Goal: Task Accomplishment & Management: Use online tool/utility

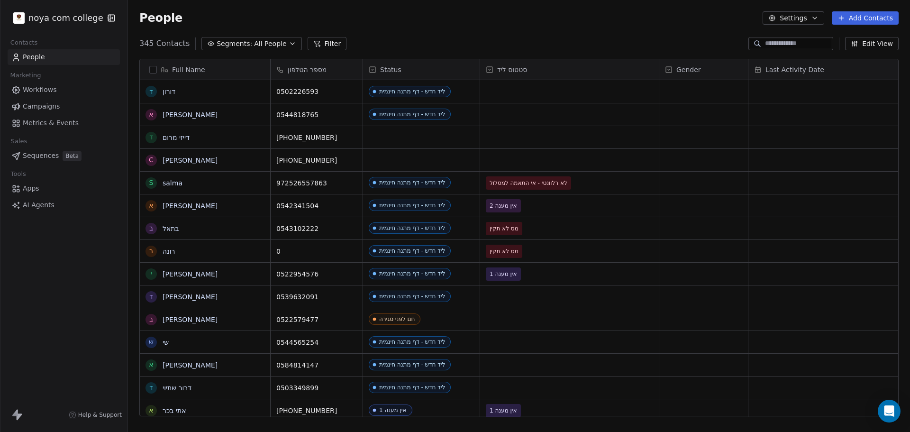
click at [318, 43] on button "Filter" at bounding box center [326, 43] width 39 height 13
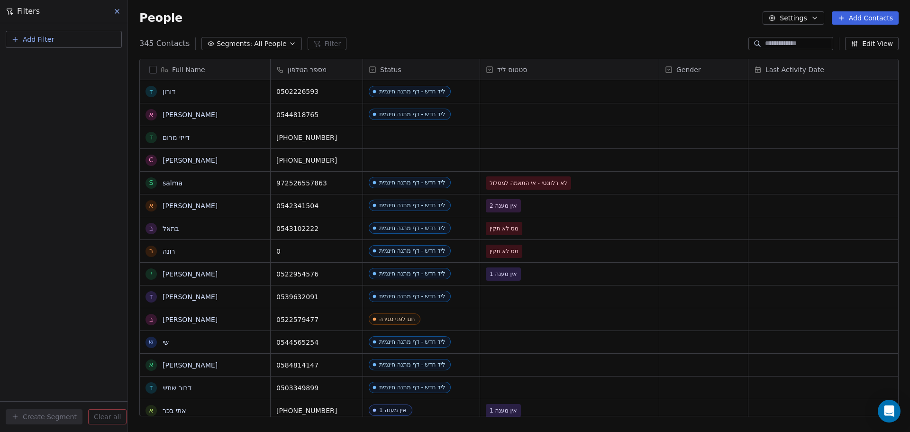
click at [43, 36] on span "Add Filter" at bounding box center [38, 40] width 31 height 10
click at [53, 65] on span "Contact properties" at bounding box center [47, 62] width 62 height 10
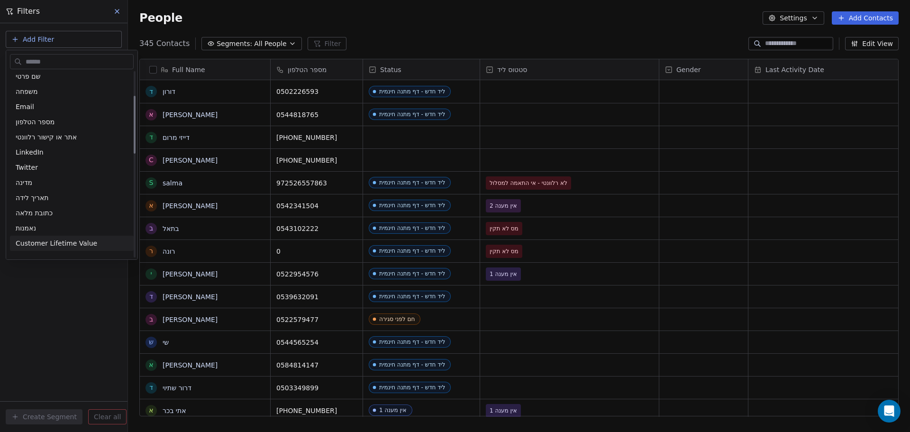
scroll to position [95, 0]
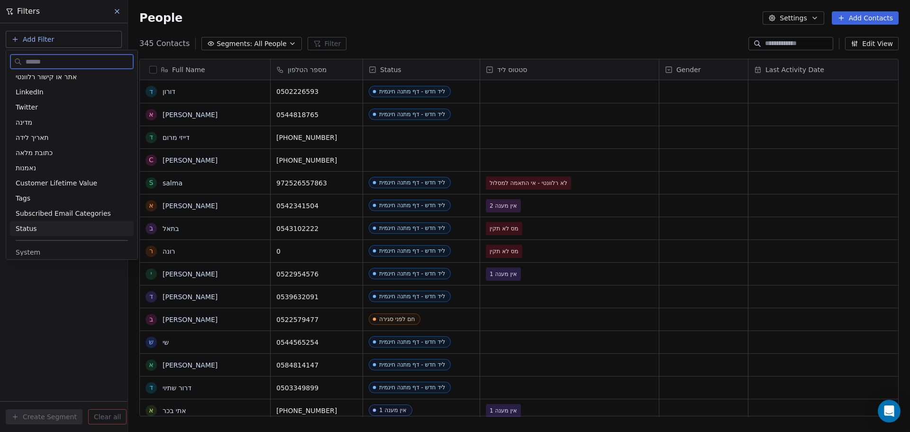
click at [39, 224] on div "Status" at bounding box center [72, 228] width 112 height 9
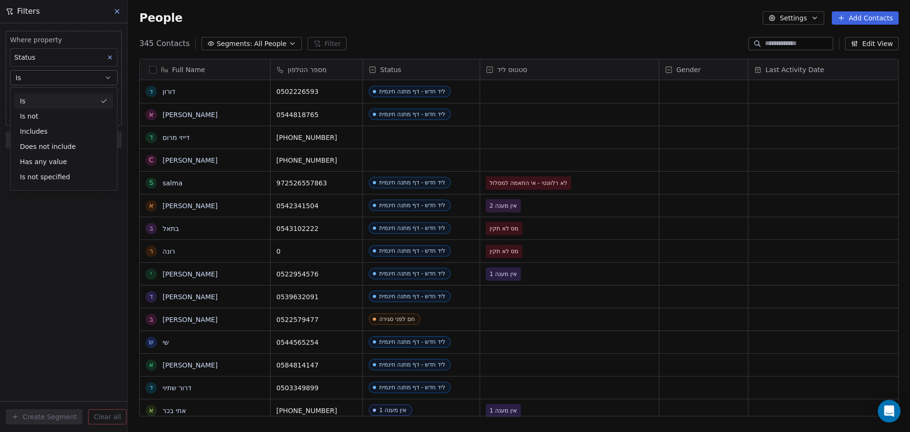
click at [62, 97] on div "Is" at bounding box center [63, 100] width 99 height 15
click at [61, 98] on body "noya com college Contacts People Marketing Workflows Campaigns Metrics & Events…" at bounding box center [455, 216] width 910 height 432
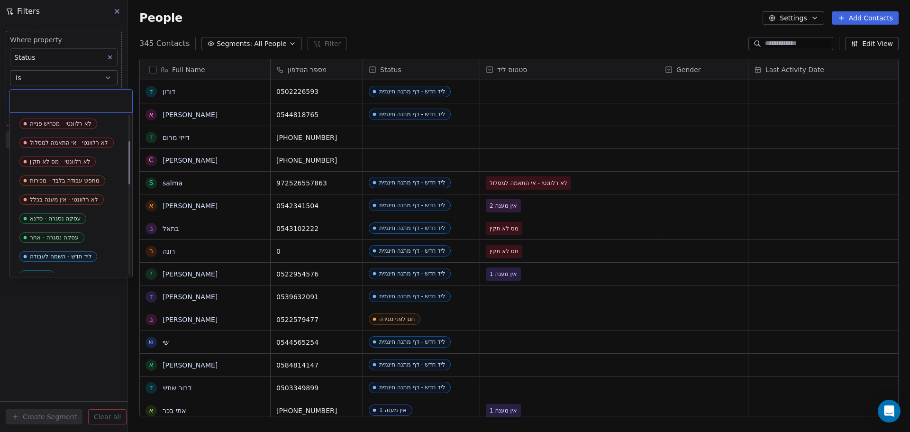
scroll to position [142, 0]
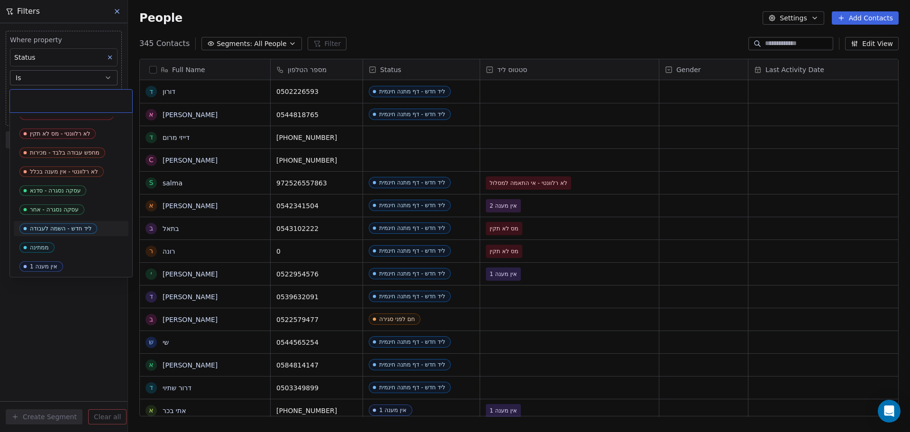
click at [63, 228] on div "ליד חדש - השמה לעבודה" at bounding box center [61, 228] width 62 height 7
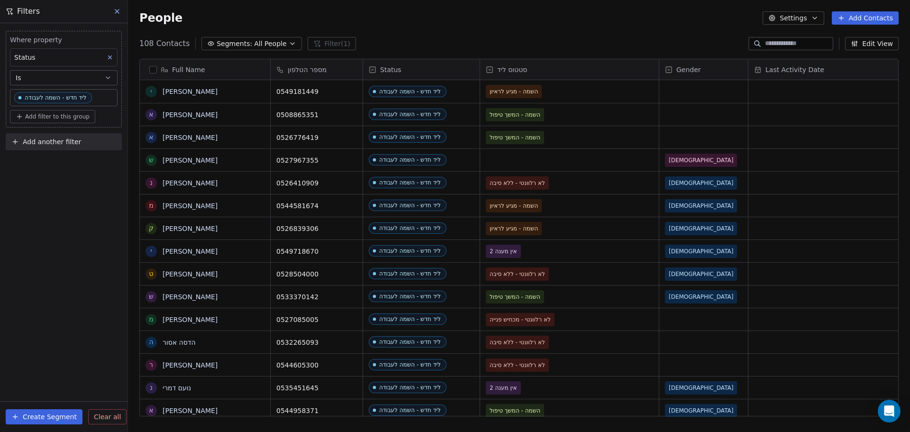
scroll to position [372, 775]
click at [58, 115] on span "Add filter to this group" at bounding box center [57, 117] width 64 height 8
click at [49, 137] on span "Contact properties" at bounding box center [51, 137] width 62 height 10
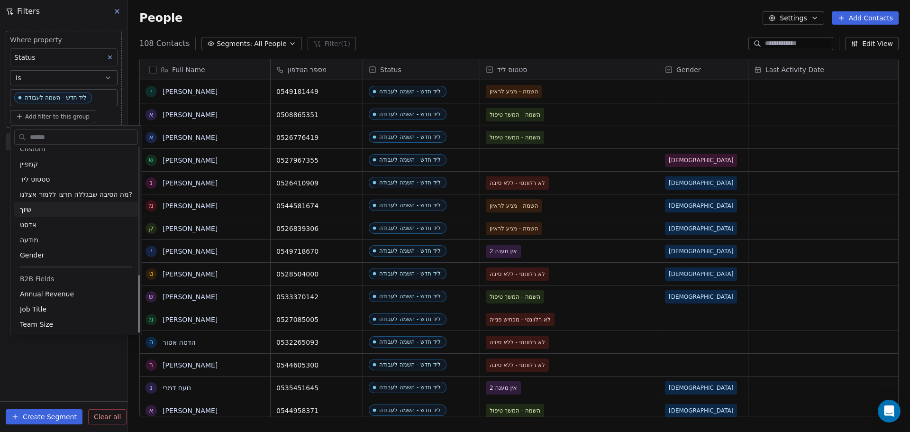
scroll to position [404, 0]
click at [42, 253] on div "Gender" at bounding box center [76, 253] width 112 height 9
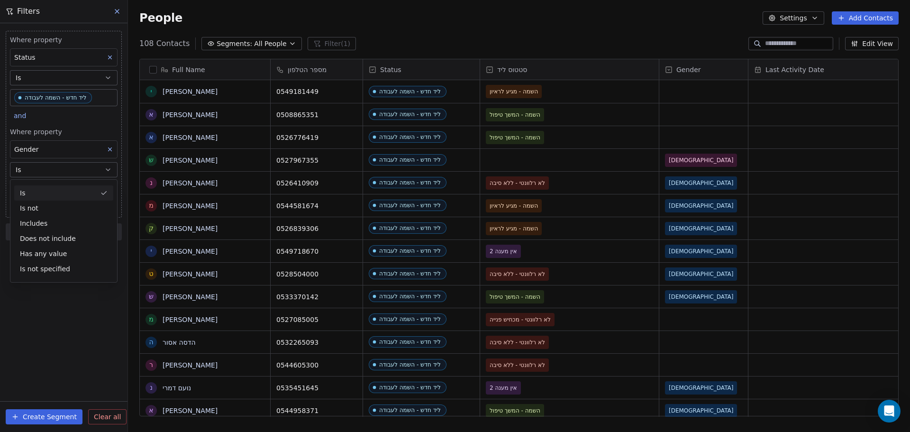
click at [45, 195] on div "Is" at bounding box center [63, 192] width 99 height 15
click at [45, 193] on body "noya com college Contacts People Marketing Workflows Campaigns Metrics & Events…" at bounding box center [455, 216] width 910 height 432
click at [32, 217] on div "[DEMOGRAPHIC_DATA]" at bounding box center [58, 217] width 65 height 9
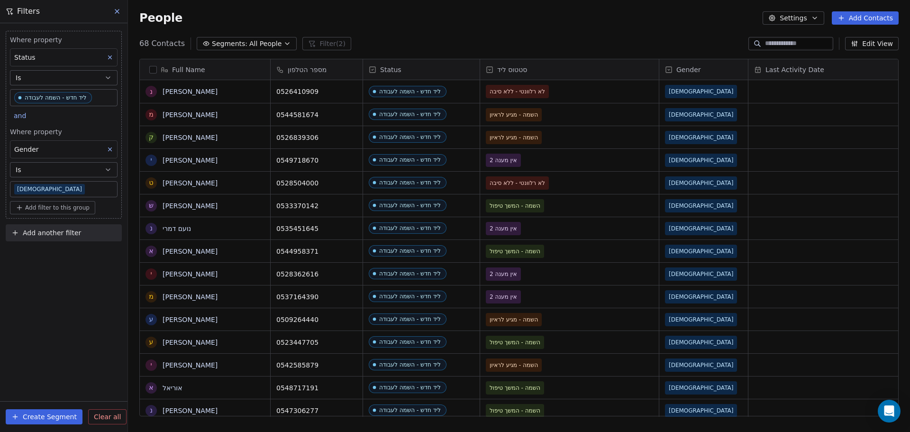
scroll to position [0, 0]
click at [36, 207] on span "Add filter to this group" at bounding box center [57, 208] width 64 height 8
click at [47, 229] on span "Contact properties" at bounding box center [51, 228] width 62 height 10
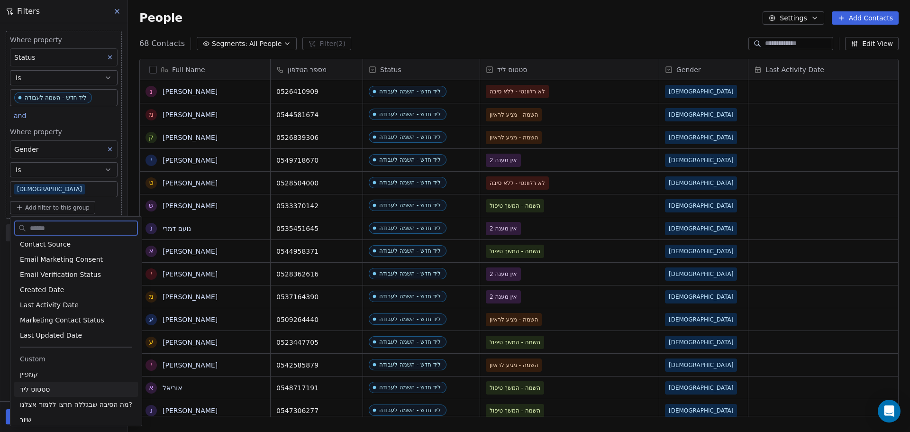
click at [57, 387] on div "סטטוס ליד" at bounding box center [76, 388] width 112 height 9
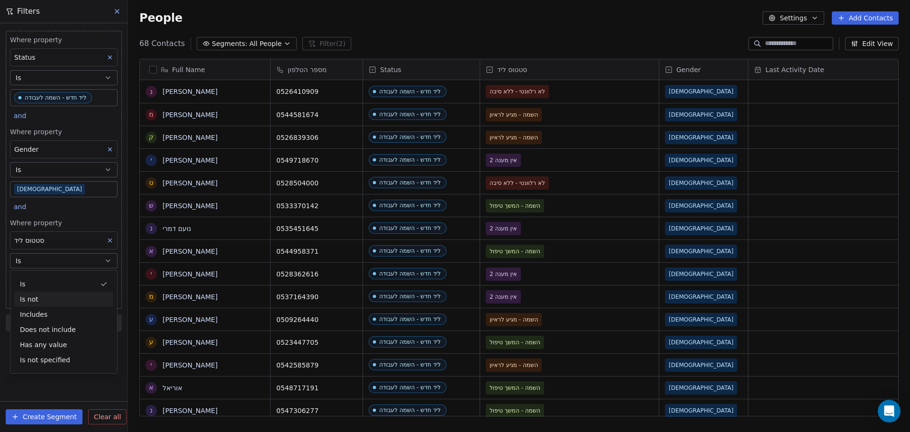
click at [40, 295] on div "Is not" at bounding box center [63, 298] width 99 height 15
click at [40, 295] on span "Add filter to this group" at bounding box center [57, 298] width 64 height 8
click at [48, 286] on html "noya com college Contacts People Marketing Workflows Campaigns Metrics & Events…" at bounding box center [455, 216] width 910 height 432
click at [52, 283] on body "noya com college Contacts People Marketing Workflows Campaigns Metrics & Events…" at bounding box center [455, 216] width 910 height 432
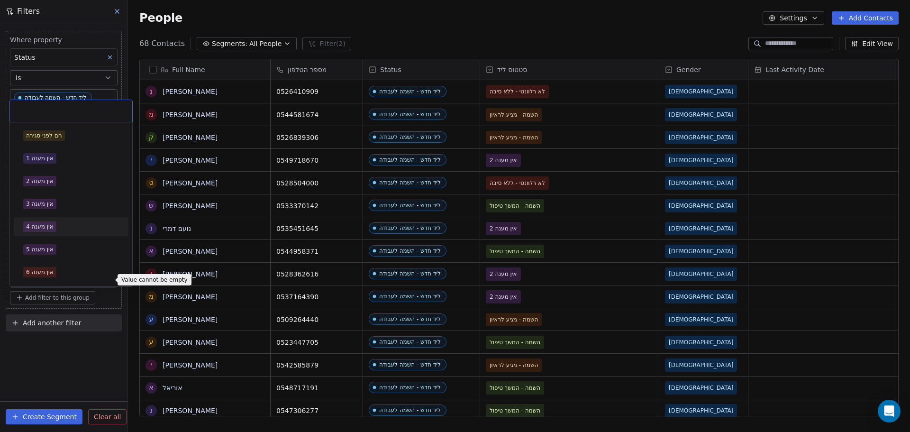
click at [62, 361] on html "noya com college Contacts People Marketing Workflows Campaigns Metrics & Events…" at bounding box center [455, 216] width 910 height 432
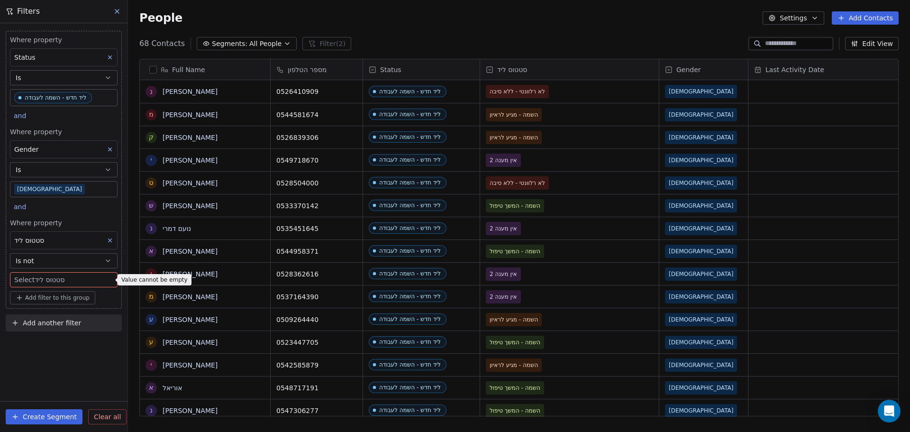
click at [45, 259] on button "Is not" at bounding box center [64, 260] width 108 height 15
click at [41, 279] on div "Is" at bounding box center [63, 283] width 99 height 15
click at [41, 280] on body "noya com college Contacts People Marketing Workflows Campaigns Metrics & Events…" at bounding box center [455, 216] width 910 height 432
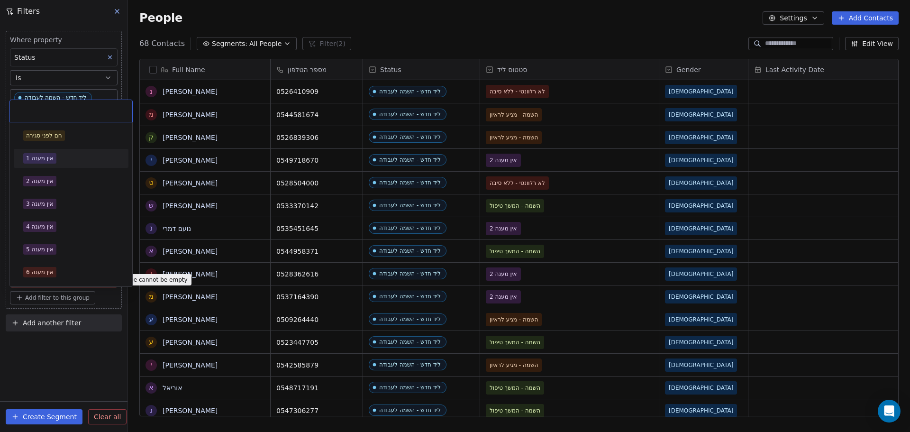
click at [47, 159] on div "אין מענה 1" at bounding box center [39, 158] width 27 height 9
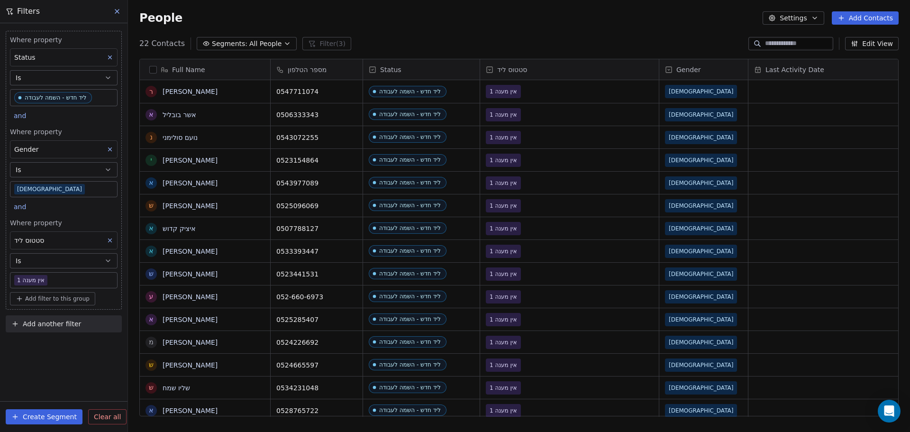
click at [53, 299] on span "Add filter to this group" at bounding box center [57, 299] width 64 height 8
click at [45, 320] on span "Contact properties" at bounding box center [51, 319] width 62 height 10
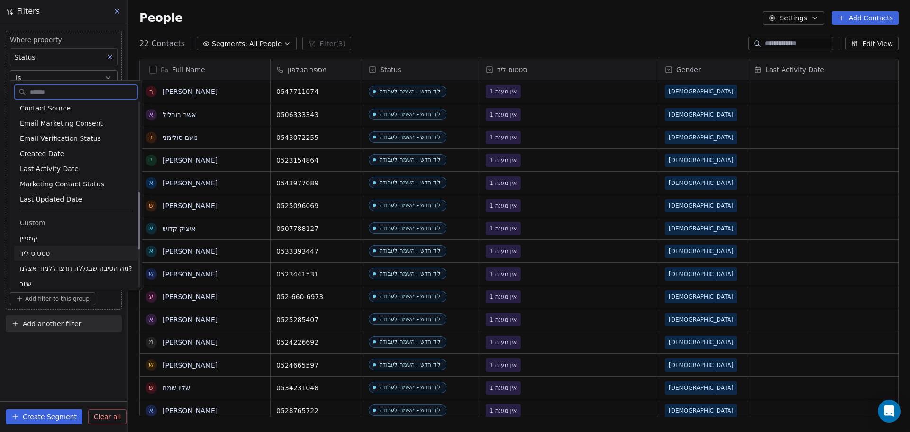
click at [59, 251] on div "סטטוס ליד" at bounding box center [76, 252] width 112 height 9
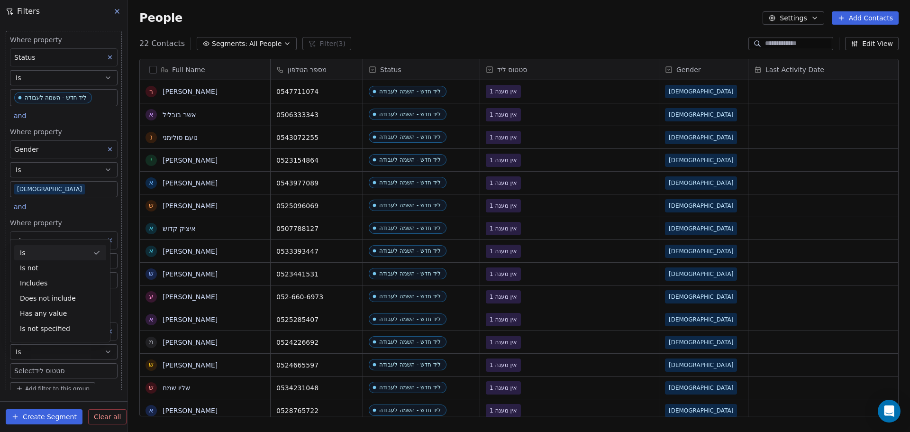
click at [61, 252] on div "Is" at bounding box center [60, 252] width 92 height 15
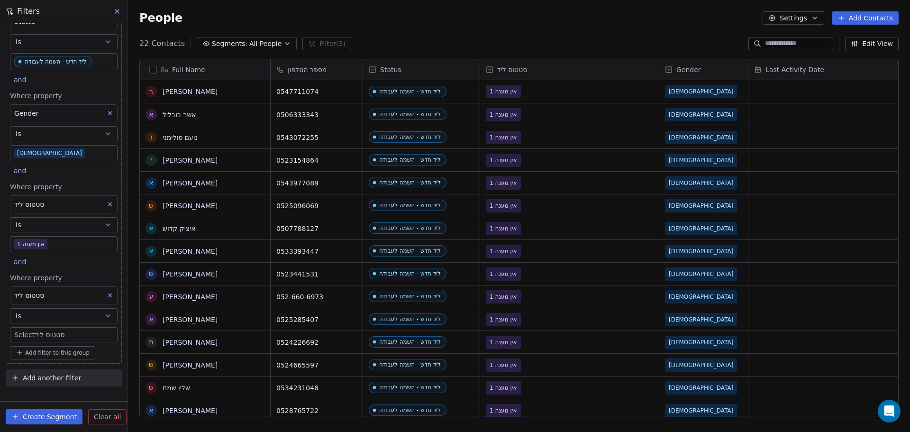
click at [69, 331] on body "noya com college Contacts People Marketing Workflows Campaigns Metrics & Events…" at bounding box center [455, 216] width 910 height 432
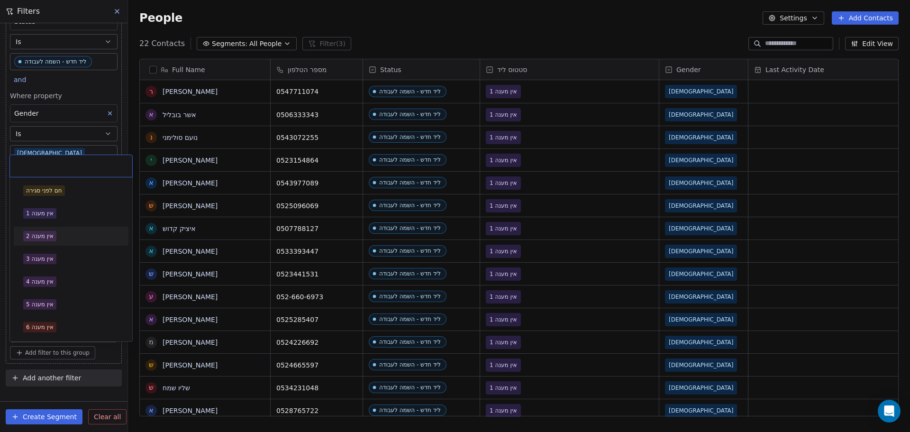
click at [46, 238] on div "אין מענה 2" at bounding box center [39, 236] width 27 height 9
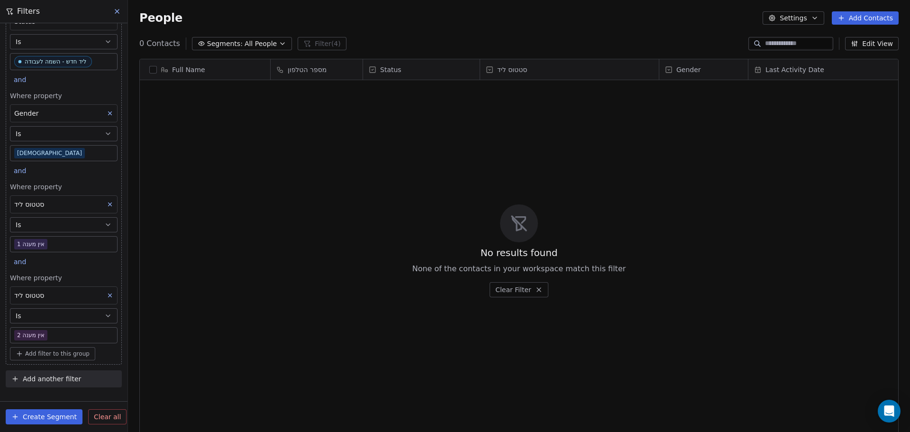
click at [107, 292] on icon at bounding box center [110, 295] width 7 height 7
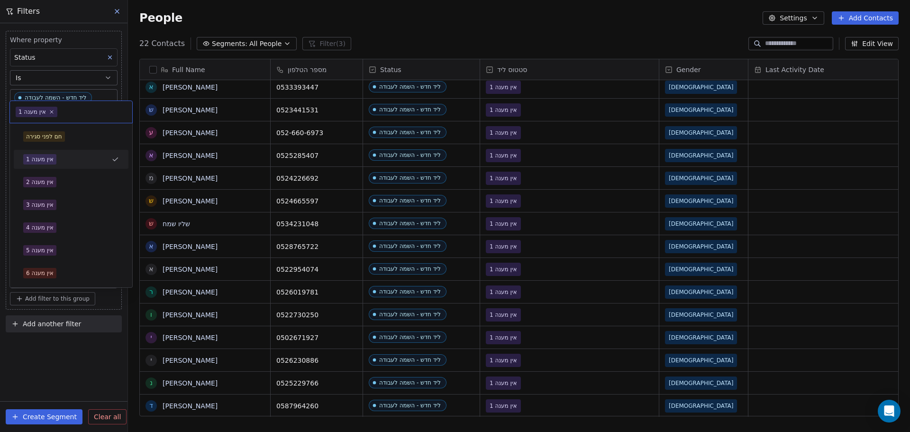
click at [104, 280] on body "noya com college Contacts People Marketing Workflows Campaigns Metrics & Events…" at bounding box center [455, 216] width 910 height 432
click at [52, 186] on div "אין מענה 2" at bounding box center [39, 182] width 27 height 9
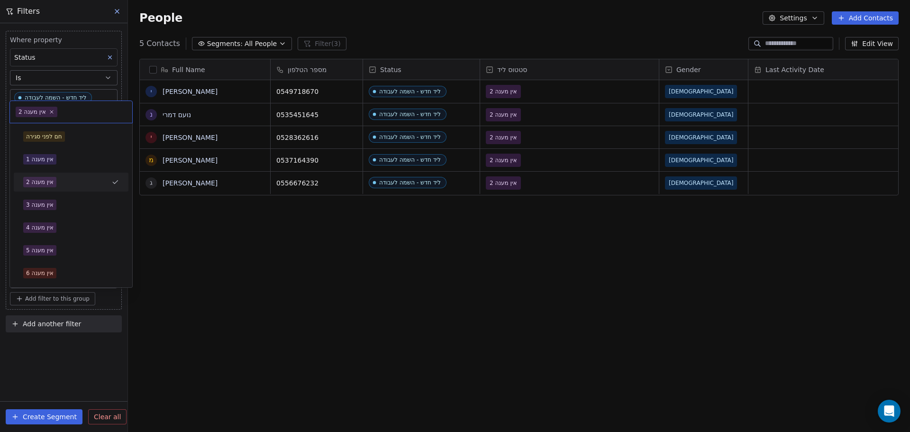
click at [105, 278] on body "noya com college Contacts People Marketing Workflows Campaigns Metrics & Events…" at bounding box center [455, 216] width 910 height 432
click at [44, 155] on div "אין מענה 1" at bounding box center [39, 159] width 27 height 9
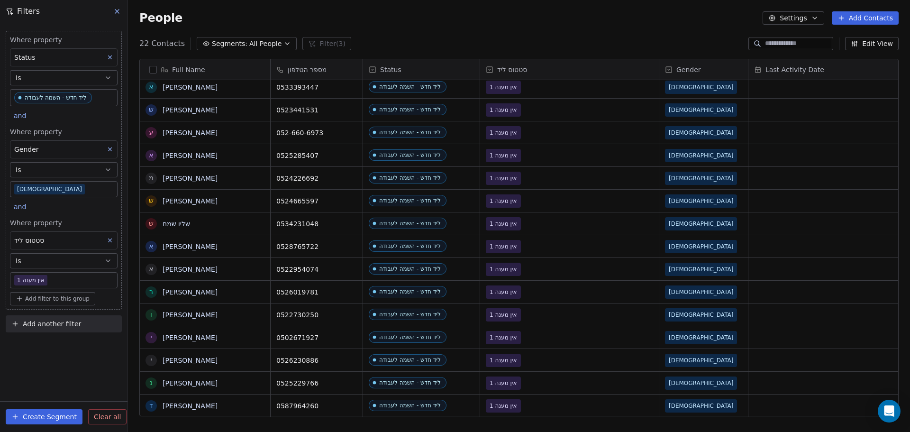
click at [88, 279] on body "noya com college Contacts People Marketing Workflows Campaigns Metrics & Events…" at bounding box center [455, 216] width 910 height 432
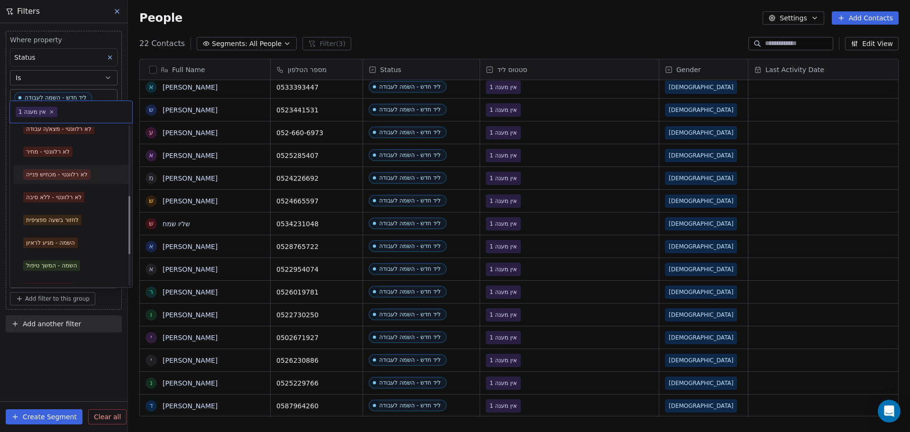
click at [72, 221] on div "לחזור בשעה ספציפית" at bounding box center [52, 220] width 53 height 9
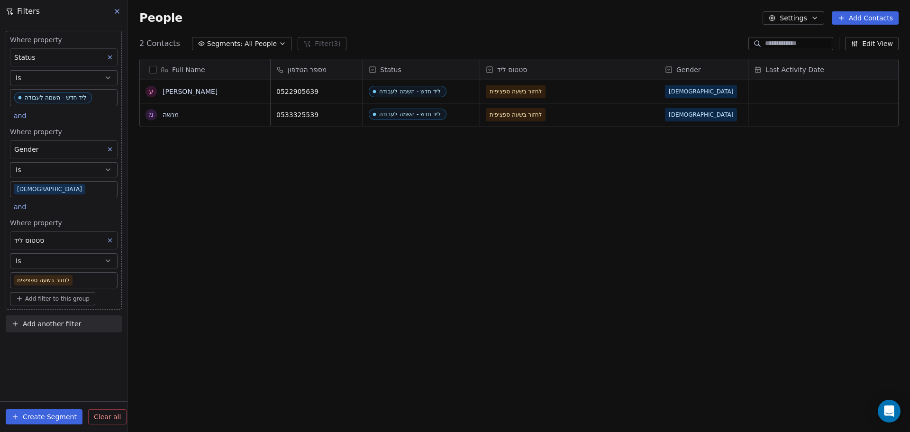
click at [322, 255] on div "Full Name ע [PERSON_NAME] מ [PERSON_NAME] מספר הטלפון Status סטטוס ליד Gender L…" at bounding box center [519, 241] width 782 height 380
click at [322, 286] on div "Full Name ע [PERSON_NAME] מ [PERSON_NAME] מספר הטלפון Status סטטוס ליד Gender L…" at bounding box center [519, 241] width 782 height 380
click at [611, 334] on div "Full Name ע [PERSON_NAME] מ [PERSON_NAME] מספר הטלפון Status סטטוס ליד Gender L…" at bounding box center [519, 241] width 782 height 380
drag, startPoint x: 238, startPoint y: 349, endPoint x: 217, endPoint y: 366, distance: 26.6
click at [238, 348] on div "Full Name ע [PERSON_NAME] מ [PERSON_NAME] מספר הטלפון Status סטטוס ליד Gender L…" at bounding box center [519, 241] width 782 height 380
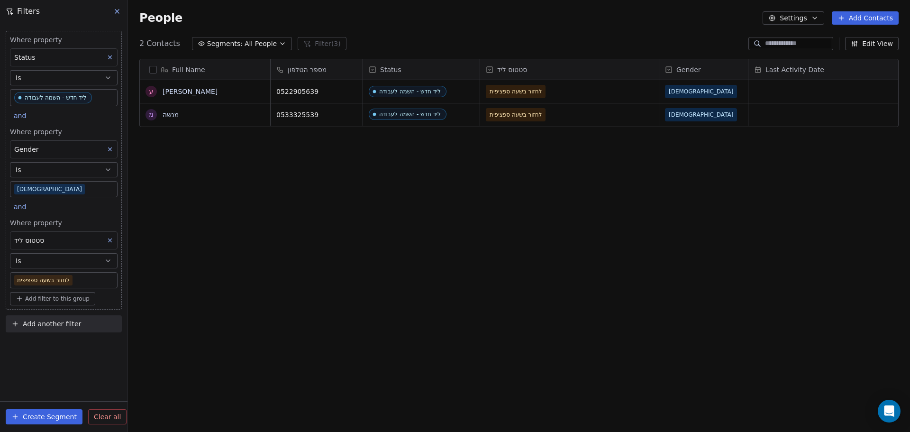
click at [392, 352] on div "Full Name ע [PERSON_NAME] מ [PERSON_NAME] מספר הטלפון Status סטטוס ליד Gender L…" at bounding box center [519, 241] width 782 height 380
click at [580, 338] on div "Full Name ע [PERSON_NAME] מ [PERSON_NAME] מספר הטלפון Status סטטוס ליד Gender L…" at bounding box center [519, 241] width 782 height 380
drag, startPoint x: 187, startPoint y: 391, endPoint x: 156, endPoint y: 396, distance: 31.1
click at [156, 396] on div "Full Name ע [PERSON_NAME] מ [PERSON_NAME] מספר הטלפון Status סטטוס ליד Gender L…" at bounding box center [519, 241] width 782 height 380
drag, startPoint x: 205, startPoint y: 389, endPoint x: 172, endPoint y: 409, distance: 39.1
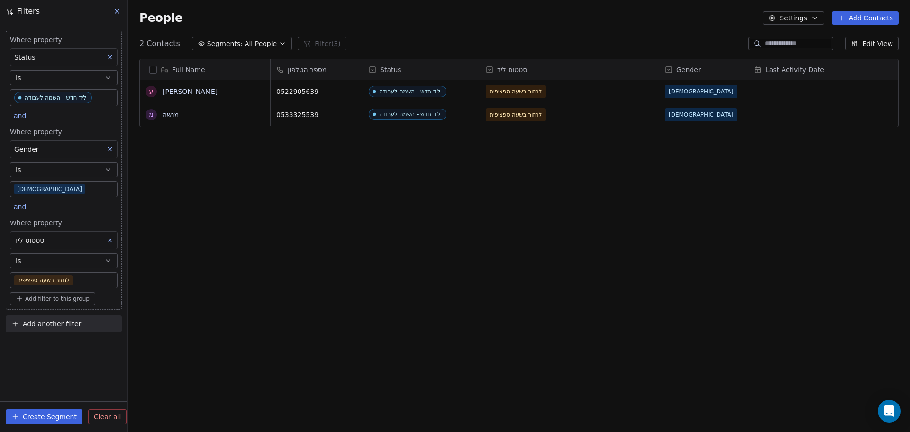
click at [172, 409] on div "Full Name ע [PERSON_NAME] מ [PERSON_NAME] מספר הטלפון Status סטטוס ליד Gender L…" at bounding box center [519, 241] width 782 height 380
click at [175, 398] on div "Full Name ע [PERSON_NAME] מ [PERSON_NAME] מספר הטלפון Status סטטוס ליד Gender L…" at bounding box center [519, 241] width 782 height 380
click at [421, 303] on div "Full Name ע [PERSON_NAME] מ [PERSON_NAME] מספר הטלפון Status סטטוס ליד Gender L…" at bounding box center [519, 241] width 782 height 380
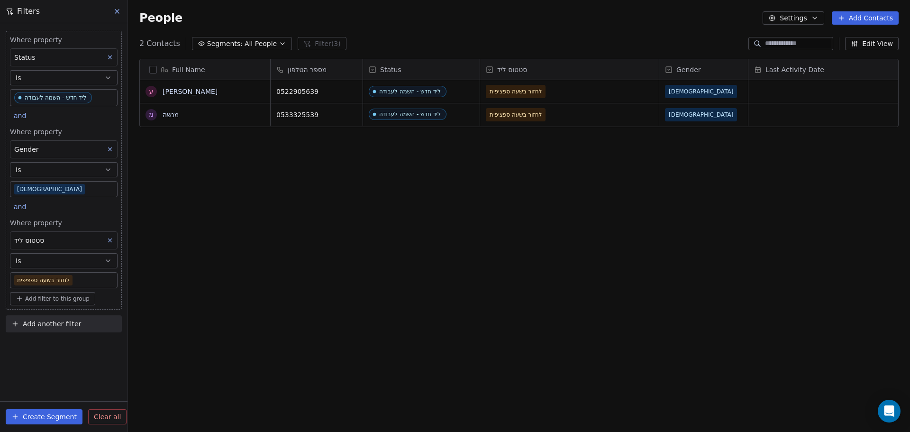
click at [296, 178] on div "Full Name ע [PERSON_NAME] מ [PERSON_NAME] מספר הטלפון Status סטטוס ליד Gender L…" at bounding box center [519, 241] width 782 height 380
